Goal: Task Accomplishment & Management: Complete application form

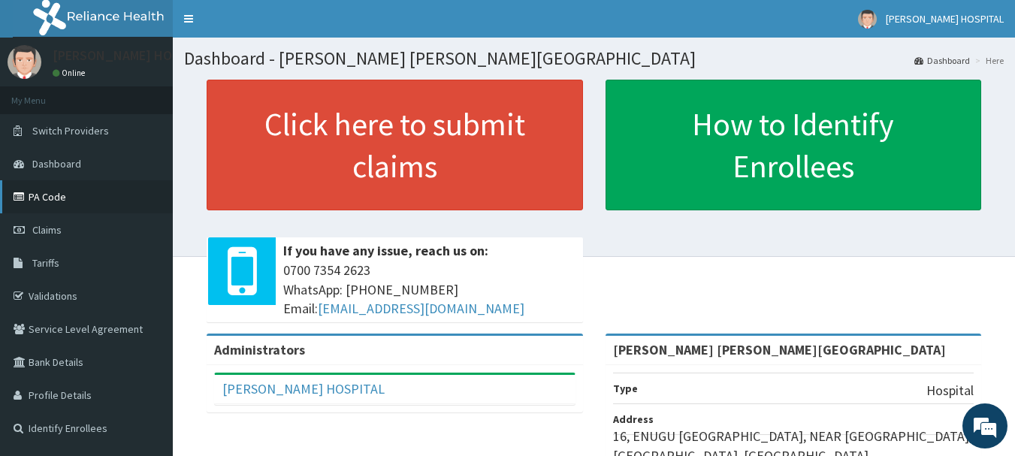
click at [56, 186] on link "PA Code" at bounding box center [86, 196] width 173 height 33
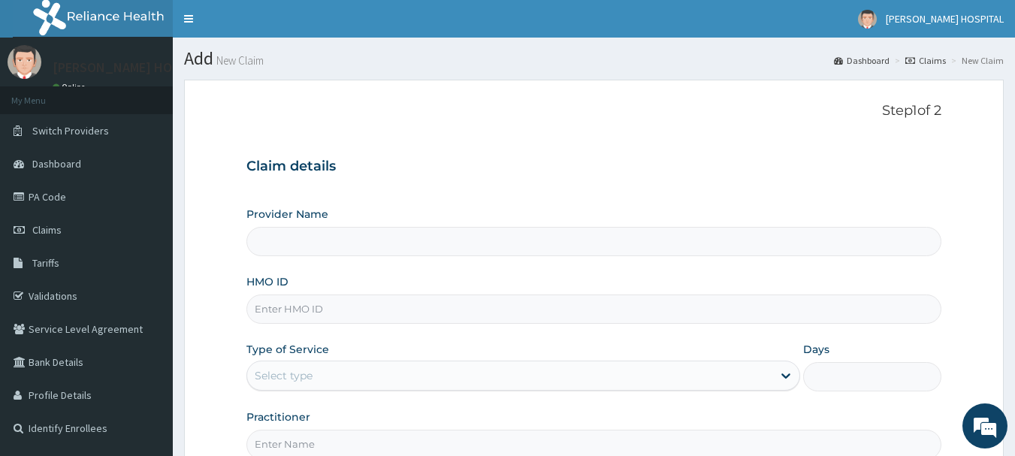
click at [333, 246] on input "Provider Name" at bounding box center [595, 241] width 696 height 29
type input "[PERSON_NAME] [PERSON_NAME][GEOGRAPHIC_DATA]"
click at [349, 321] on input "HMO ID" at bounding box center [595, 309] width 696 height 29
click at [200, 90] on form "Step 1 of 2 Claim details Provider Name [PERSON_NAME] [PERSON_NAME] Hospital HM…" at bounding box center [594, 324] width 820 height 488
drag, startPoint x: 737, startPoint y: 113, endPoint x: 624, endPoint y: 155, distance: 120.8
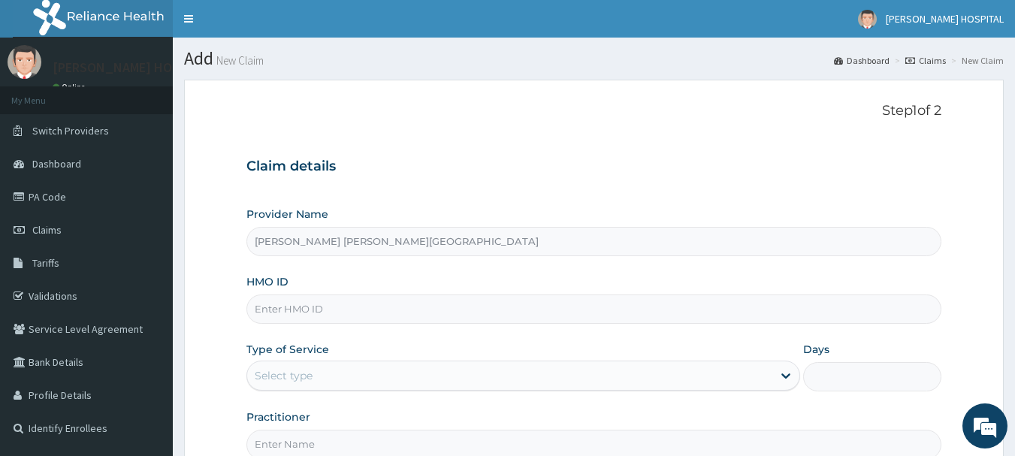
click at [739, 113] on p "Step 1 of 2" at bounding box center [595, 111] width 696 height 17
click at [57, 206] on link "PA Code" at bounding box center [86, 196] width 173 height 33
